Goal: Task Accomplishment & Management: Use online tool/utility

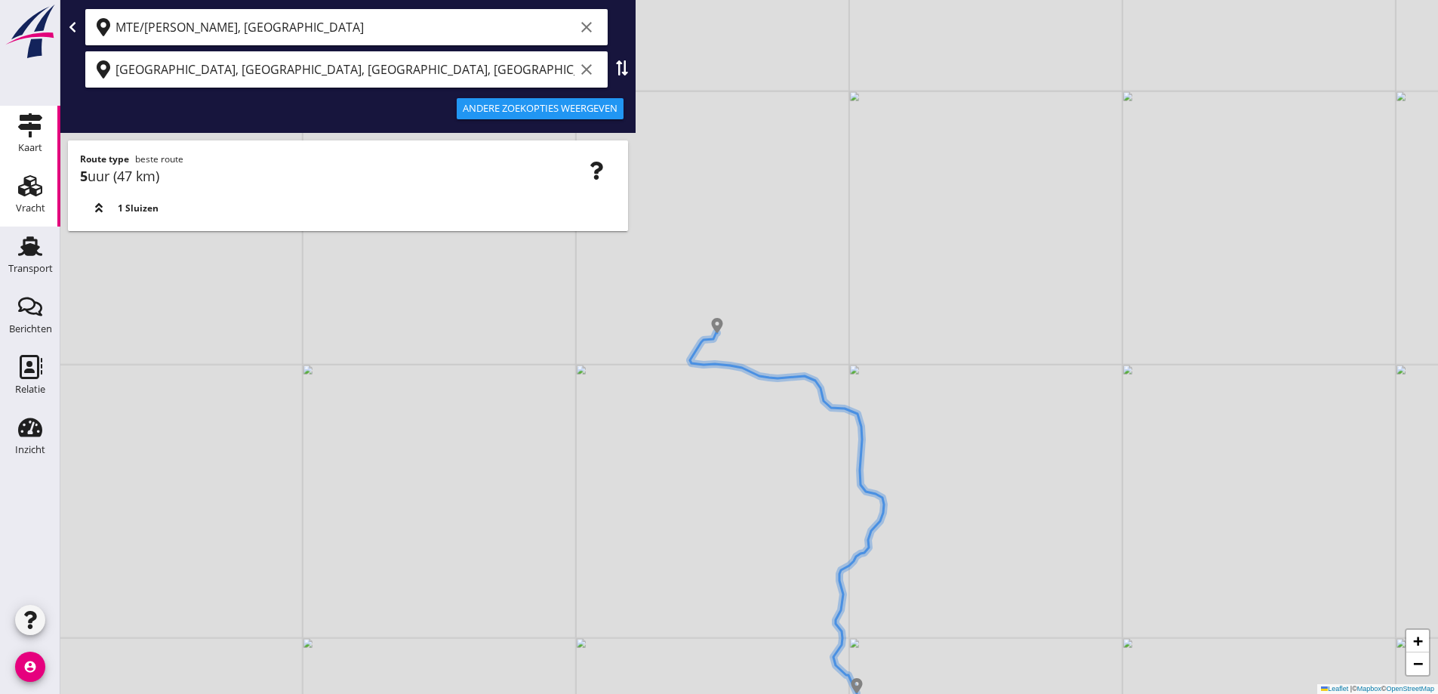
click at [29, 197] on icon "Vracht" at bounding box center [30, 186] width 24 height 24
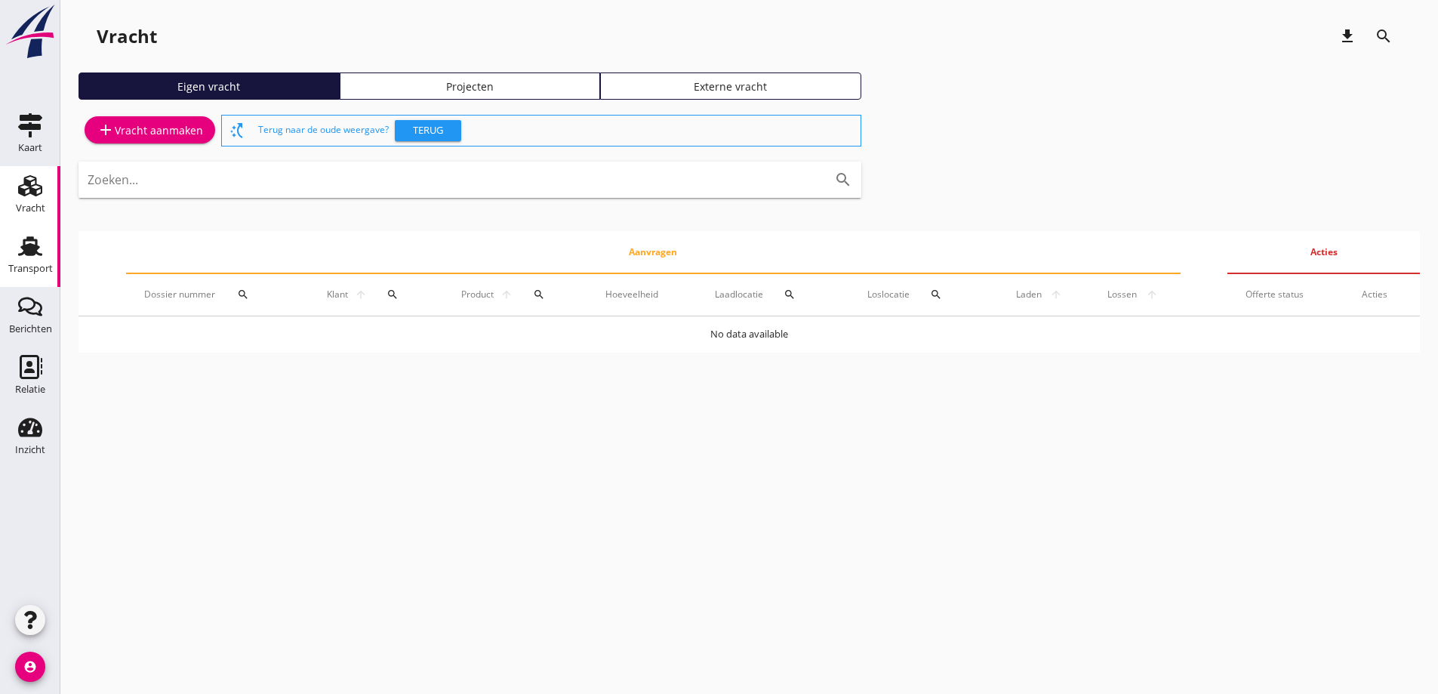
click at [32, 247] on use at bounding box center [30, 246] width 24 height 20
click at [28, 200] on div "Vracht" at bounding box center [30, 208] width 29 height 21
click at [141, 128] on div "add Vracht aanmaken" at bounding box center [150, 130] width 106 height 18
